Goal: Register for event/course

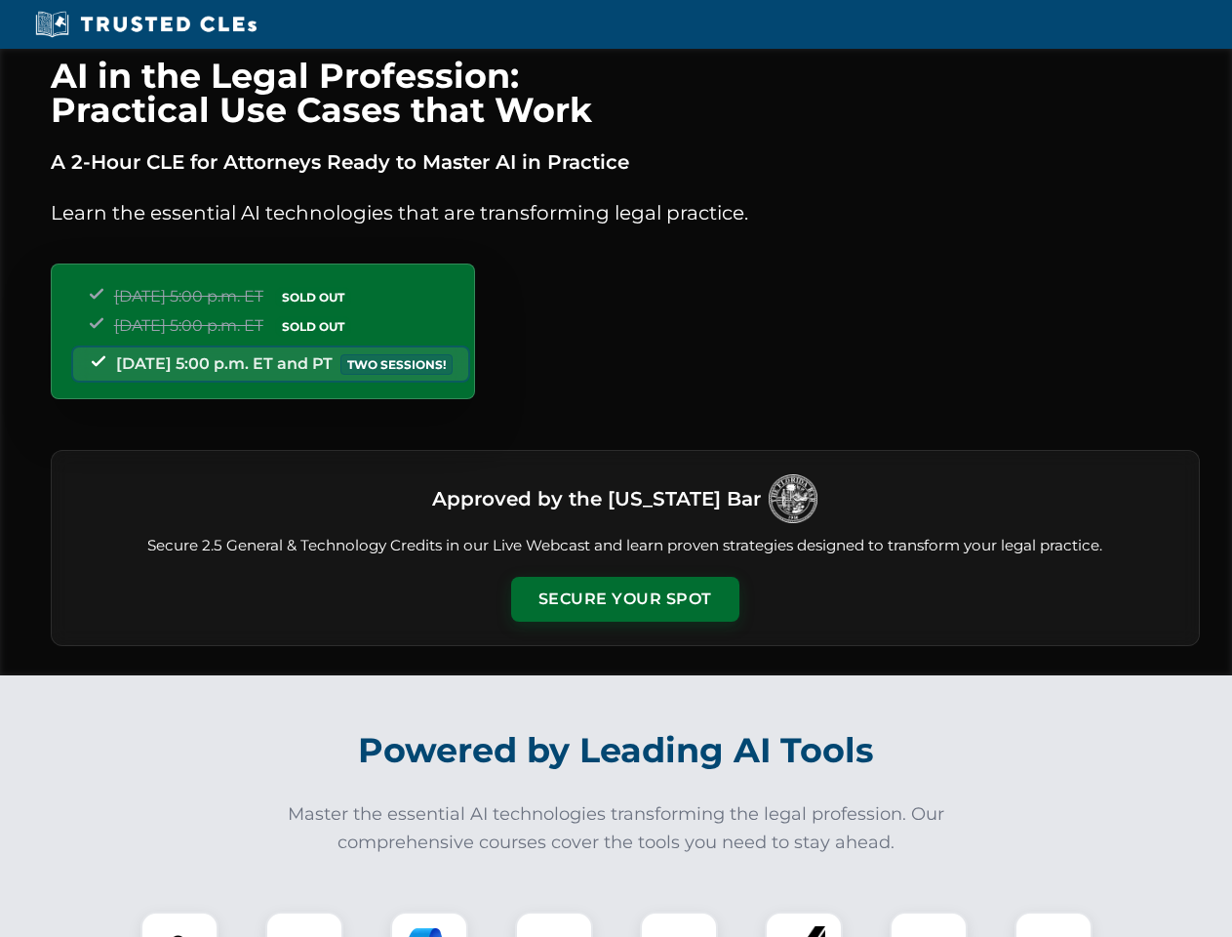
click at [624, 599] on button "Secure Your Spot" at bounding box center [625, 599] width 228 height 45
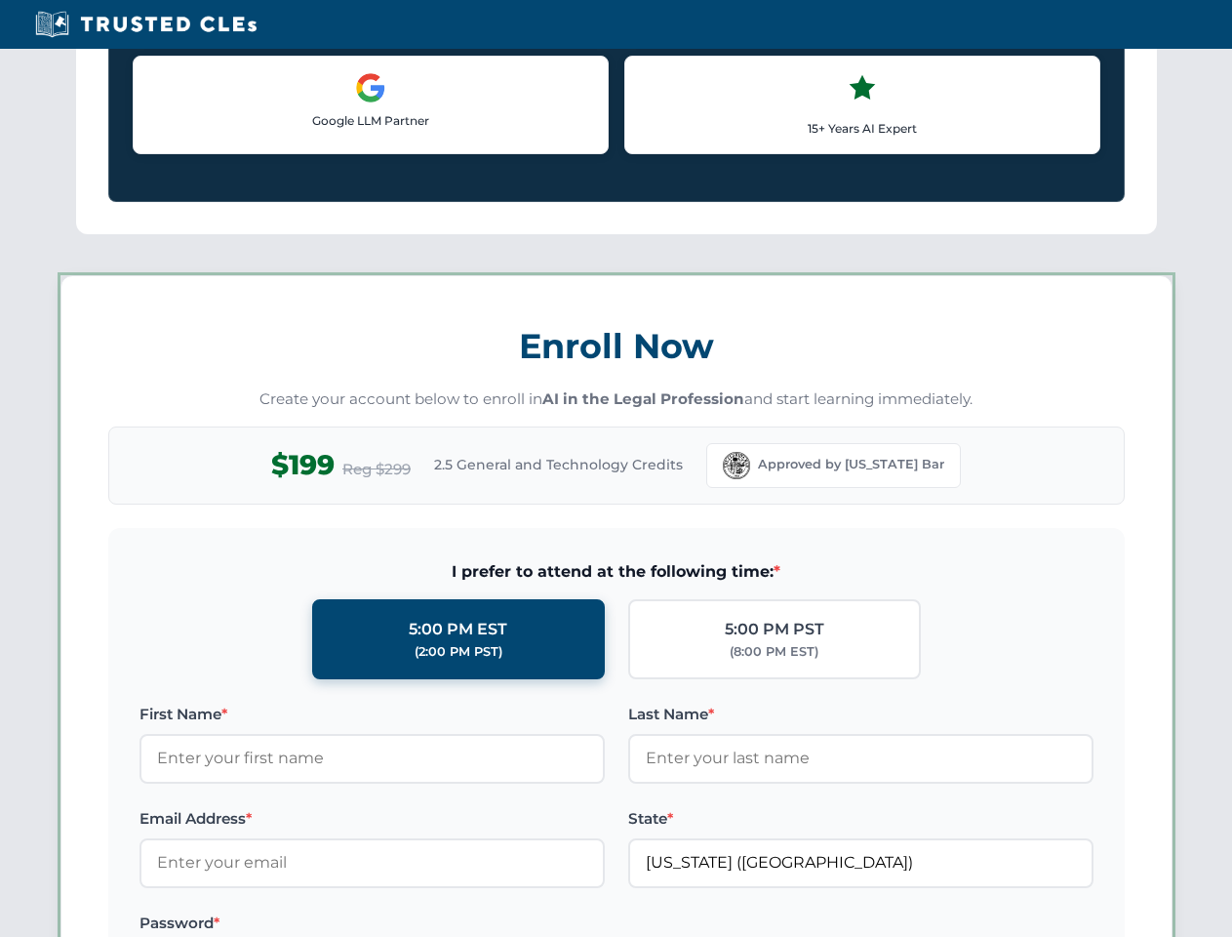
click at [429, 924] on label "Password *" at bounding box center [372, 922] width 465 height 23
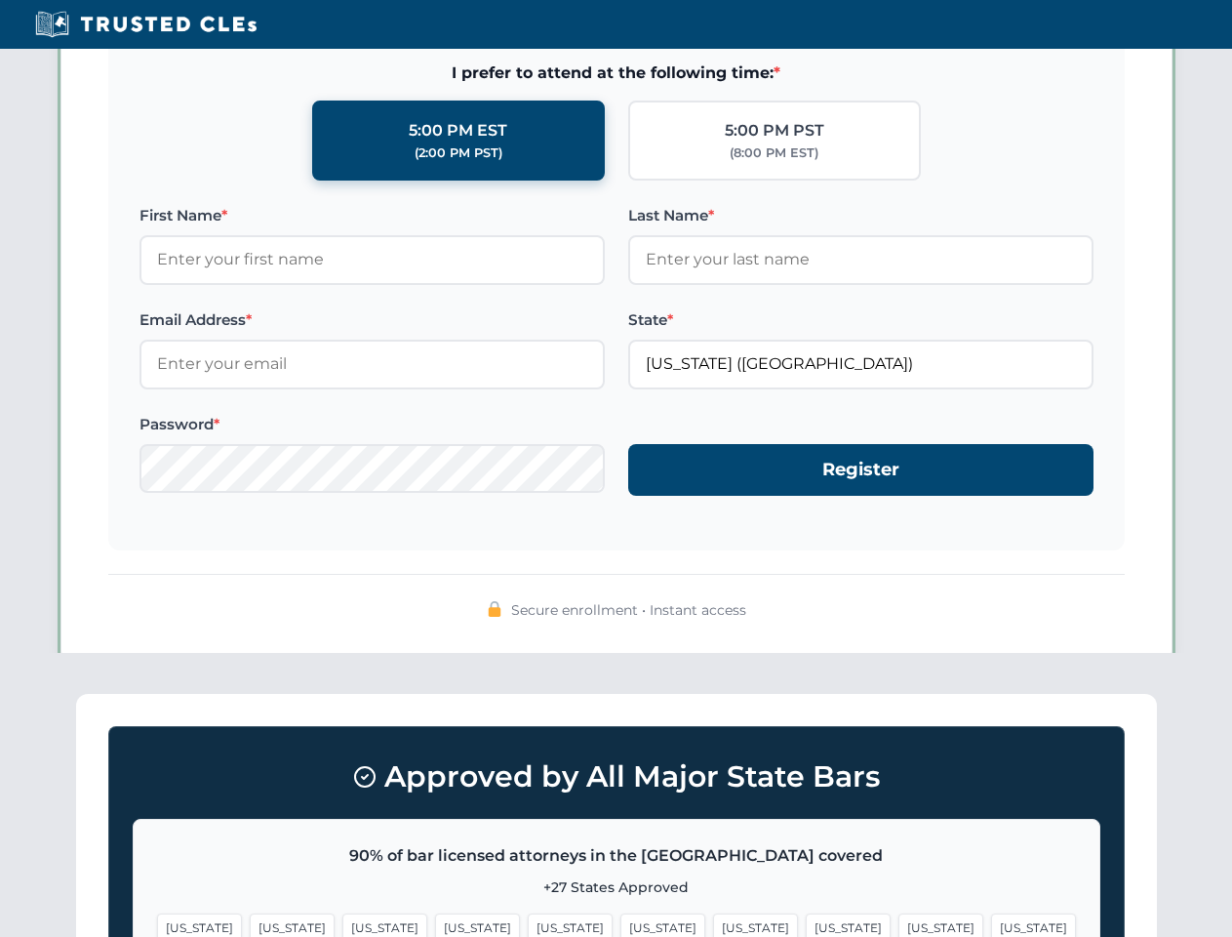
click at [899, 924] on span "[US_STATE]" at bounding box center [941, 927] width 85 height 28
